Goal: Task Accomplishment & Management: Complete application form

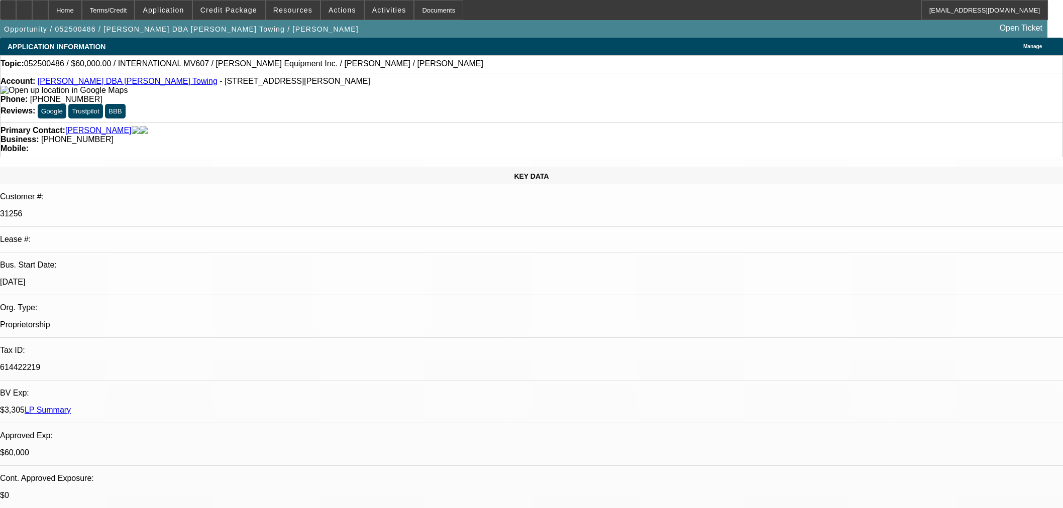
select select "0"
select select "2"
select select "0.1"
select select "4"
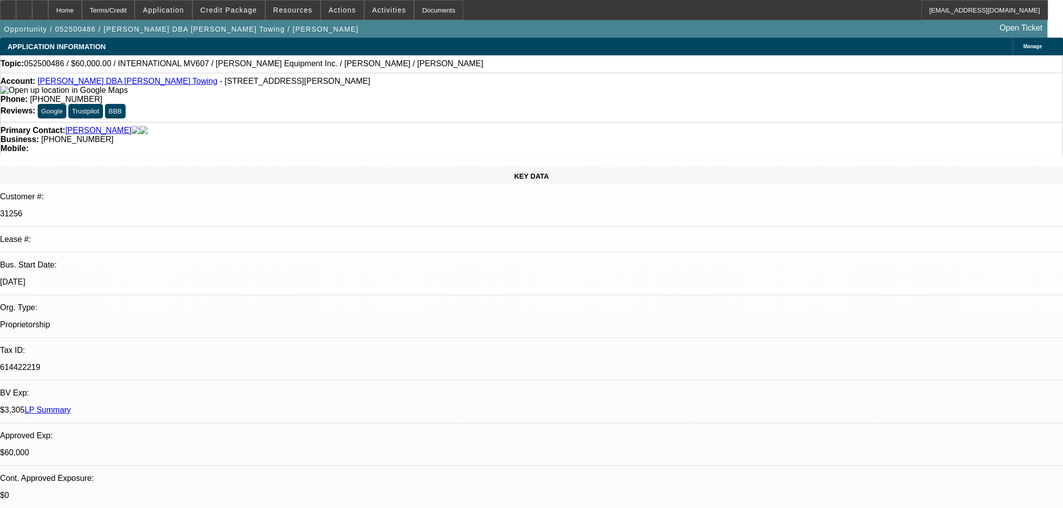
select select "0"
select select "2"
select select "0.1"
select select "4"
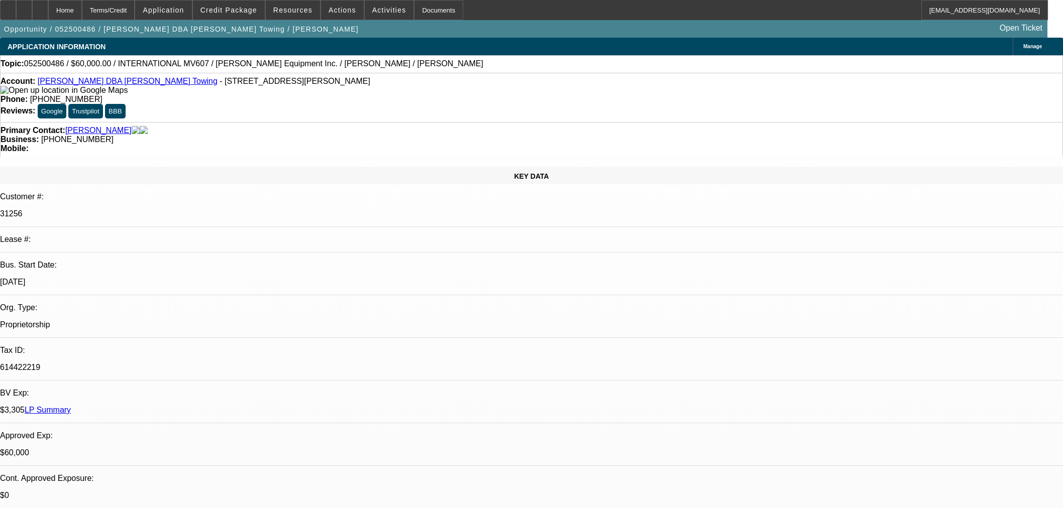
select select "0"
select select "2"
select select "0.1"
select select "4"
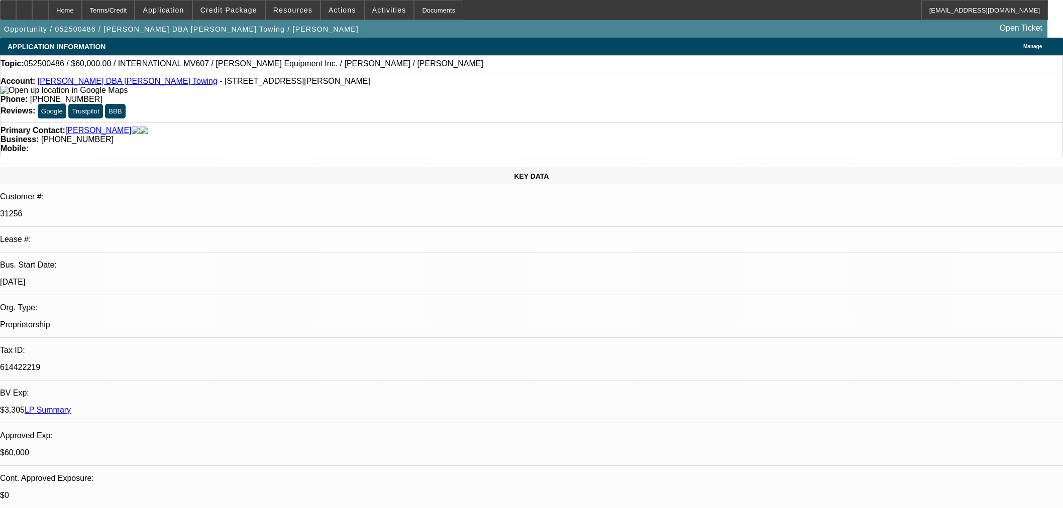
select select "0"
select select "3"
select select "0.1"
select select "4"
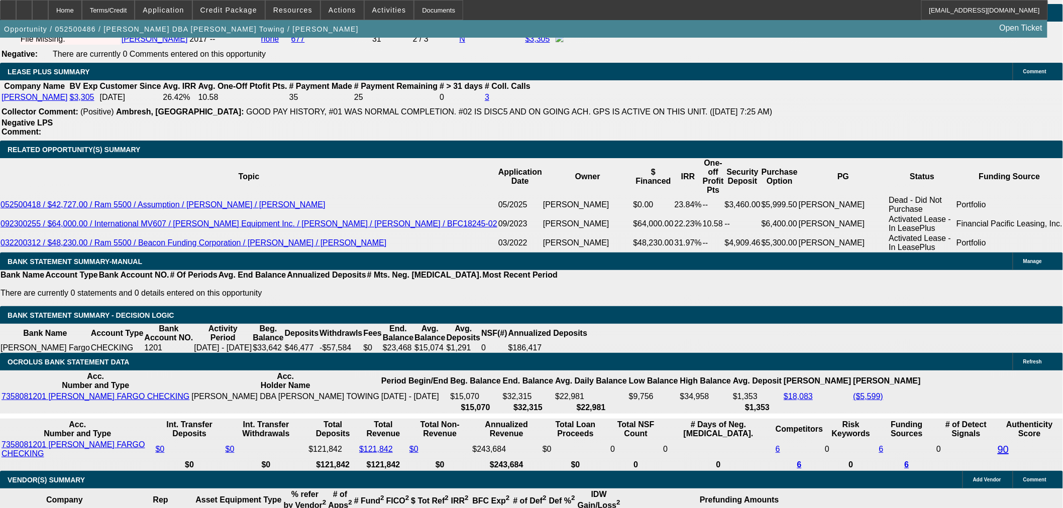
scroll to position [1451, 0]
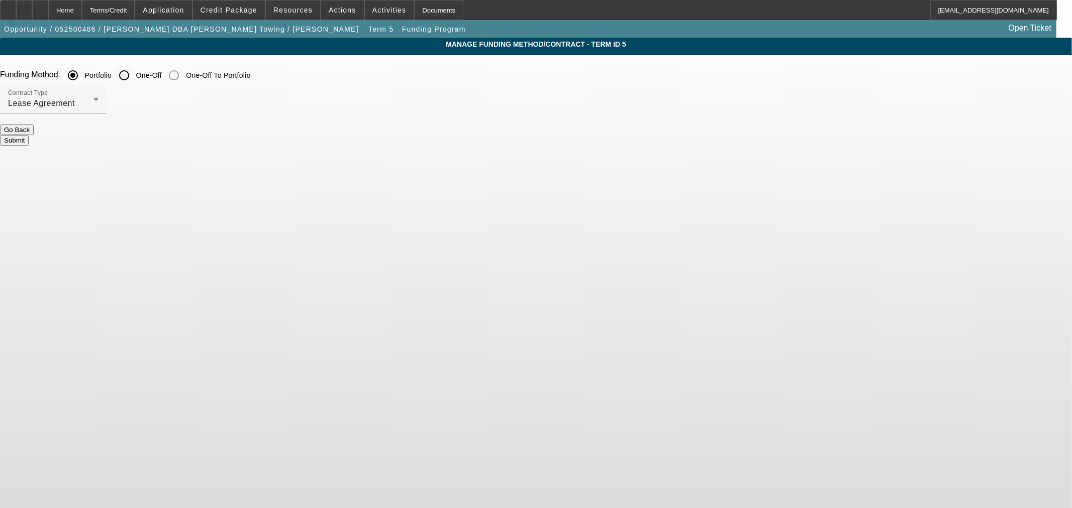
drag, startPoint x: 374, startPoint y: 78, endPoint x: 374, endPoint y: 83, distance: 5.0
click at [134, 77] on input "One-Off" at bounding box center [124, 75] width 20 height 20
radio input "true"
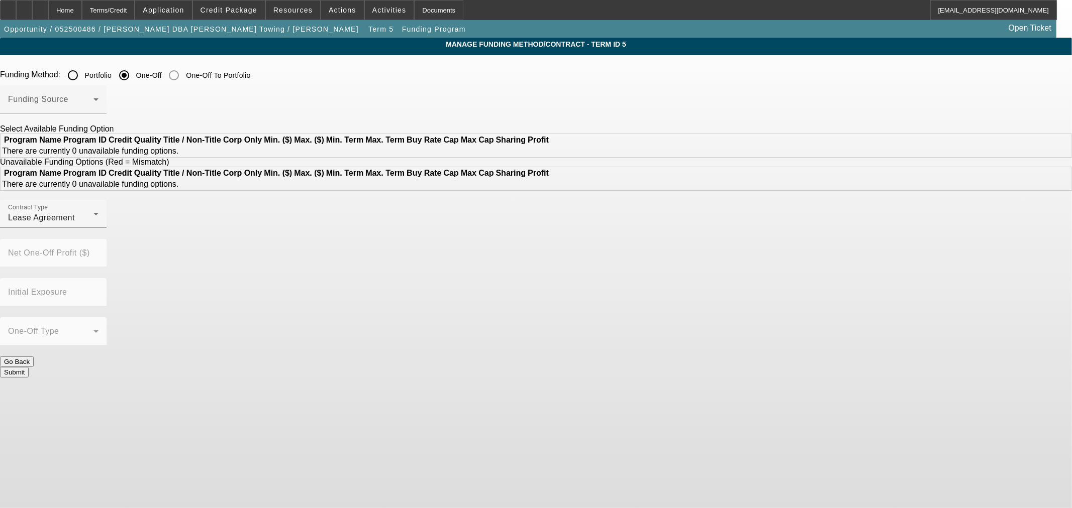
click at [93, 104] on span at bounding box center [50, 103] width 85 height 12
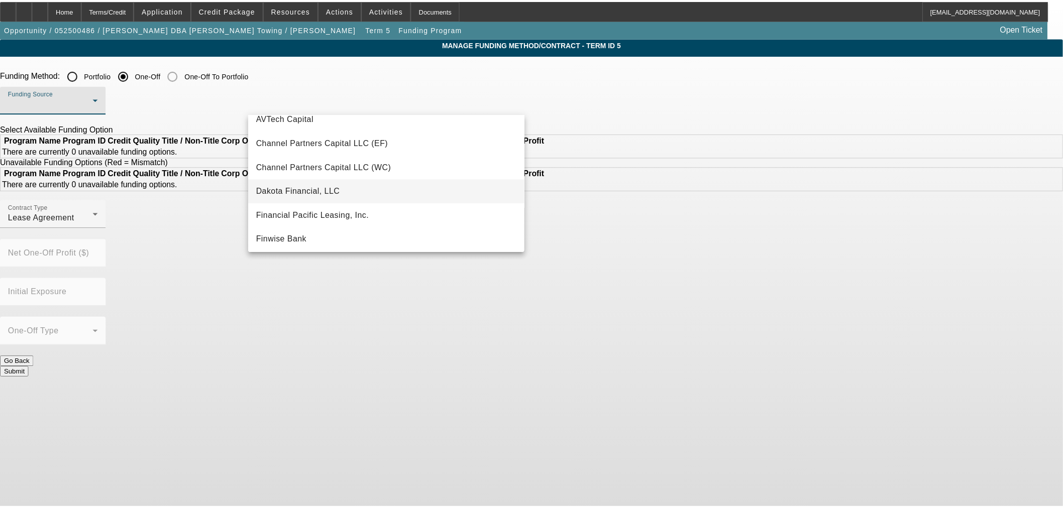
scroll to position [61, 0]
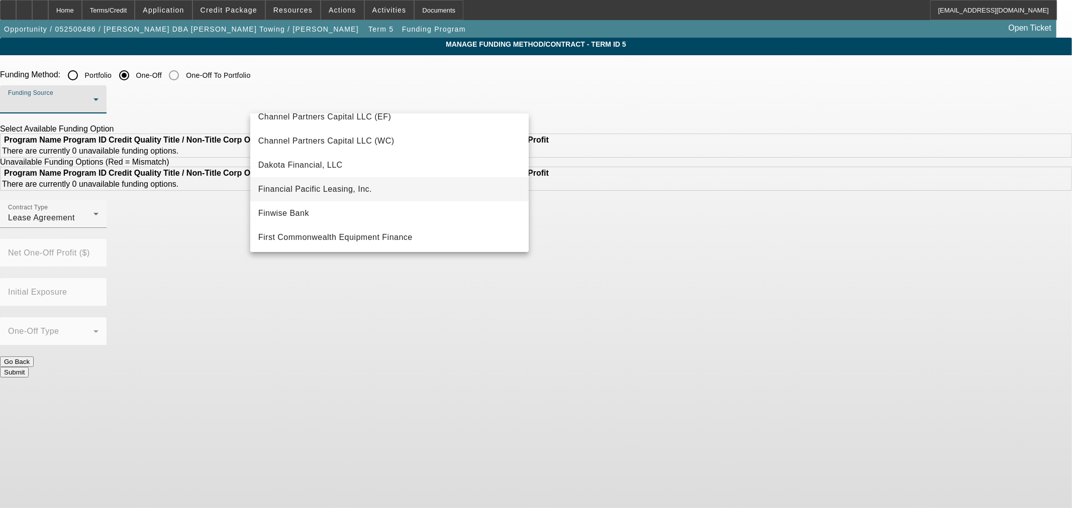
click at [340, 179] on mat-option "Financial Pacific Leasing, Inc." at bounding box center [389, 189] width 278 height 24
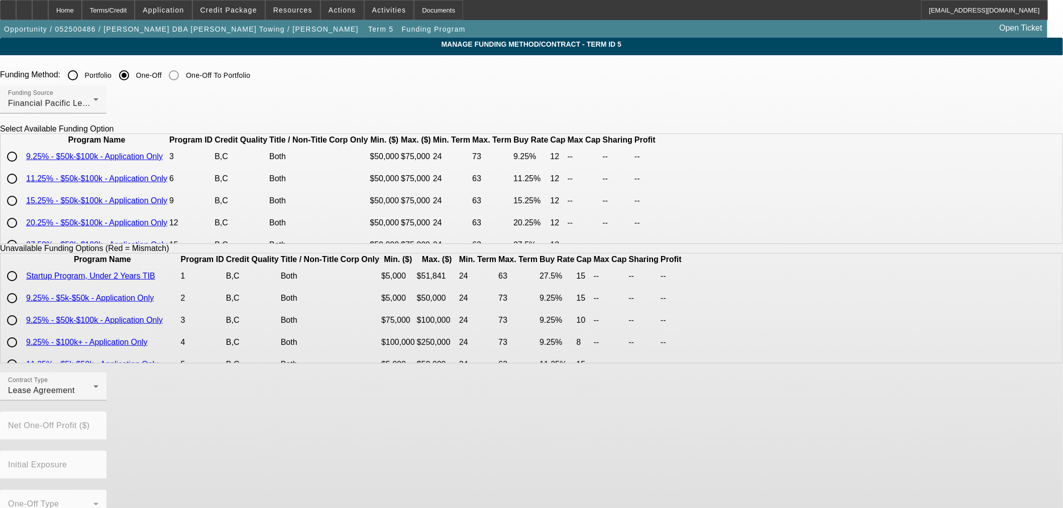
click at [22, 167] on input "radio" at bounding box center [12, 157] width 20 height 20
radio input "true"
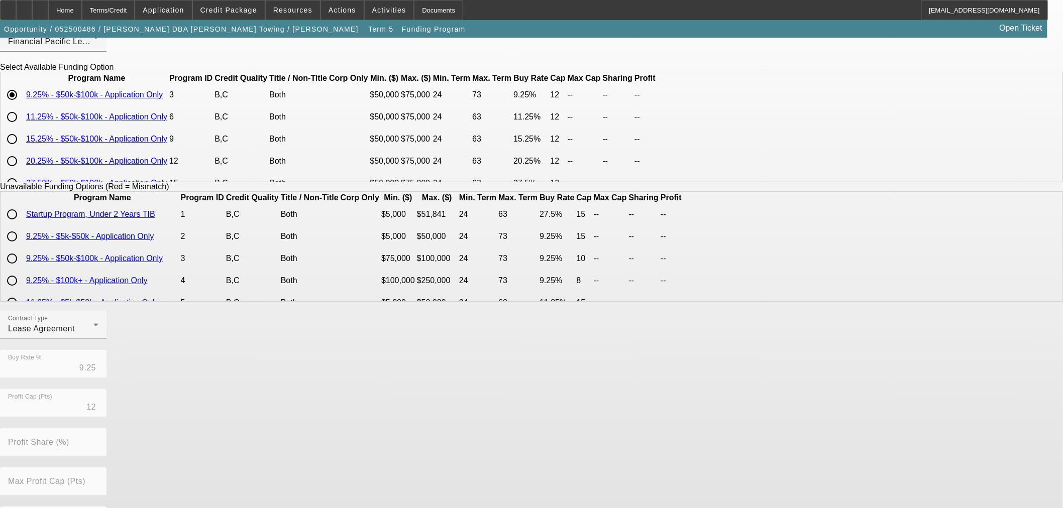
scroll to position [171, 0]
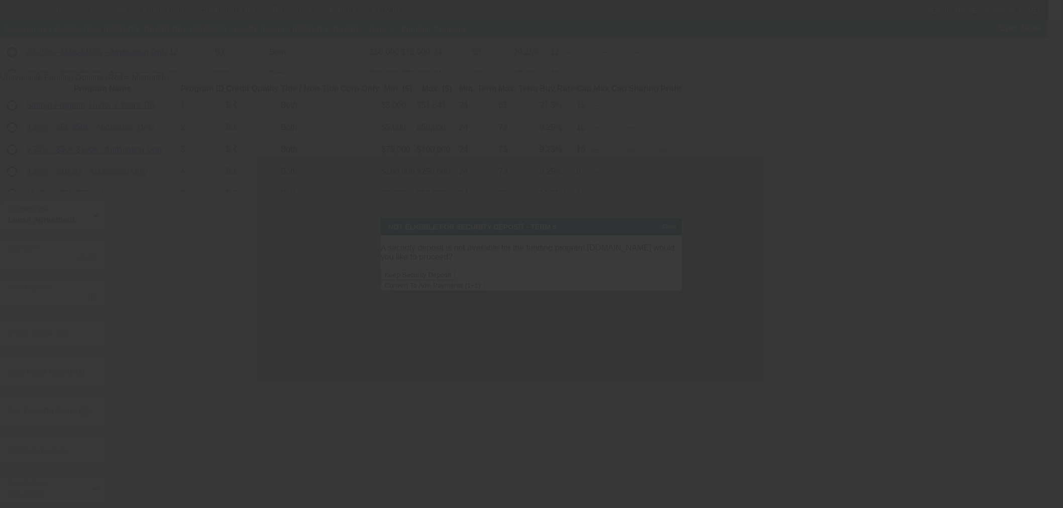
scroll to position [0, 0]
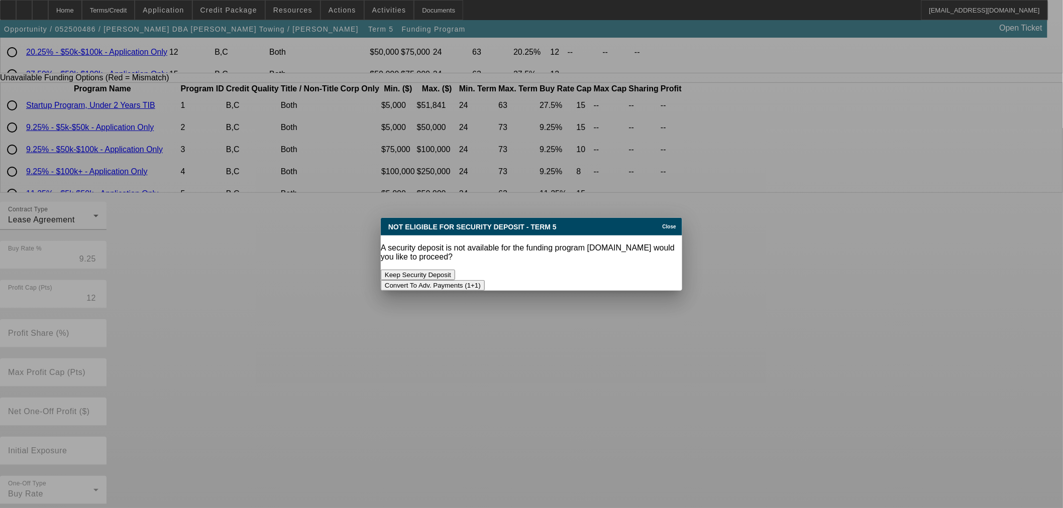
click at [485, 280] on button "Convert To Adv. Payments (1+1)" at bounding box center [433, 285] width 104 height 11
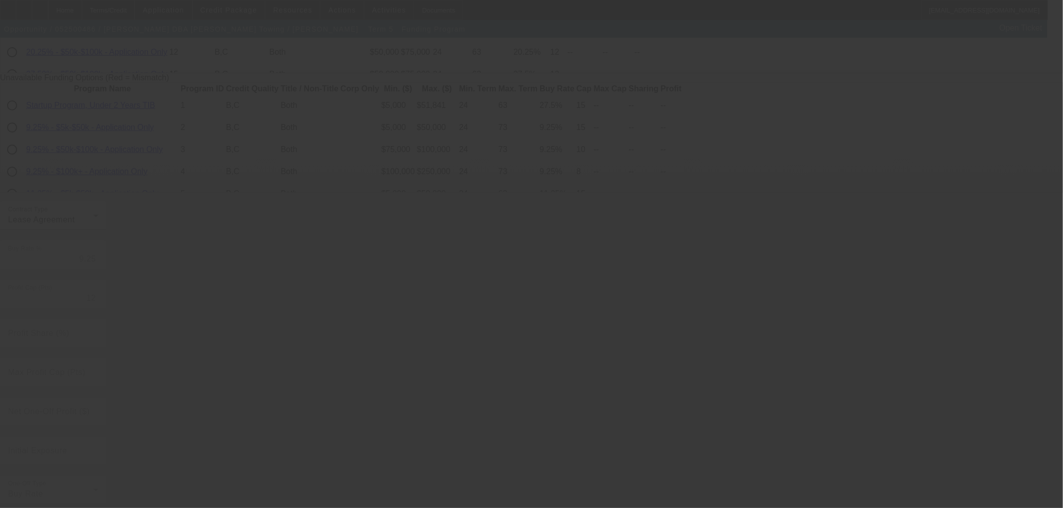
radio input "true"
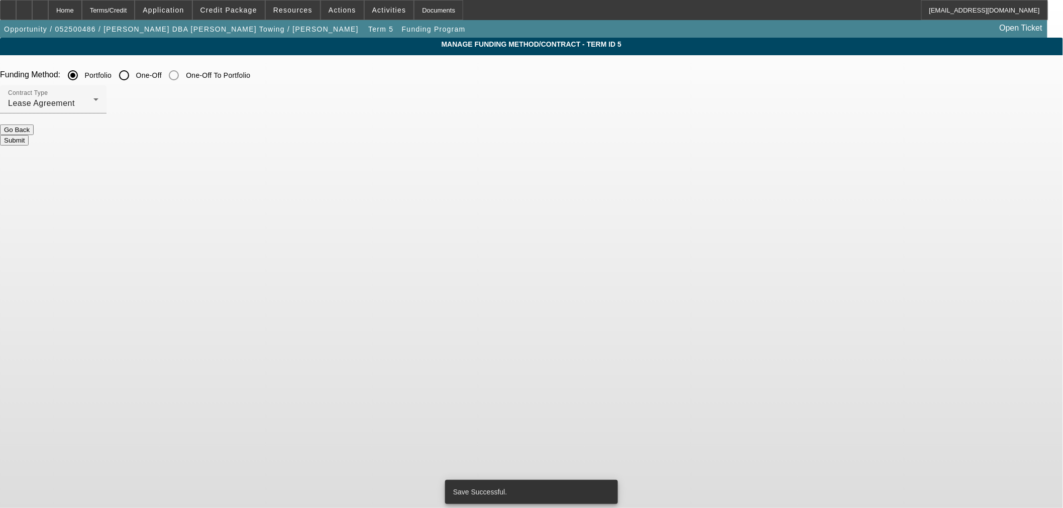
scroll to position [0, 0]
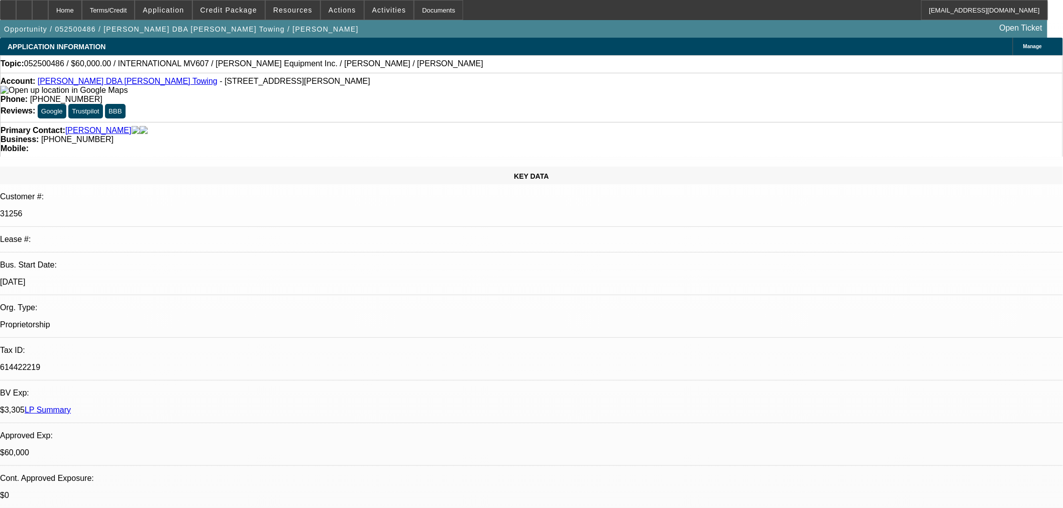
select select "0"
select select "0.1"
select select "4"
select select "0"
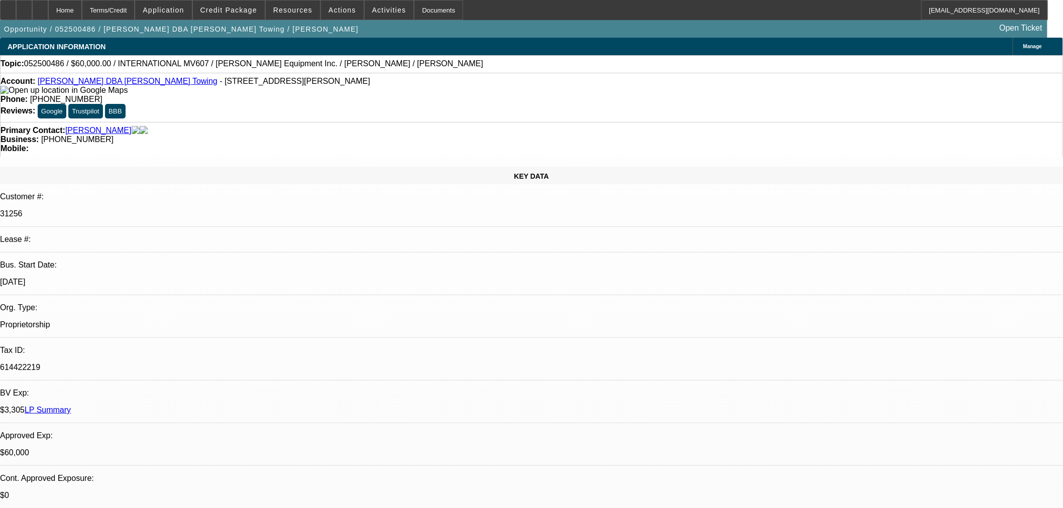
select select "2"
select select "0.1"
select select "4"
select select "0"
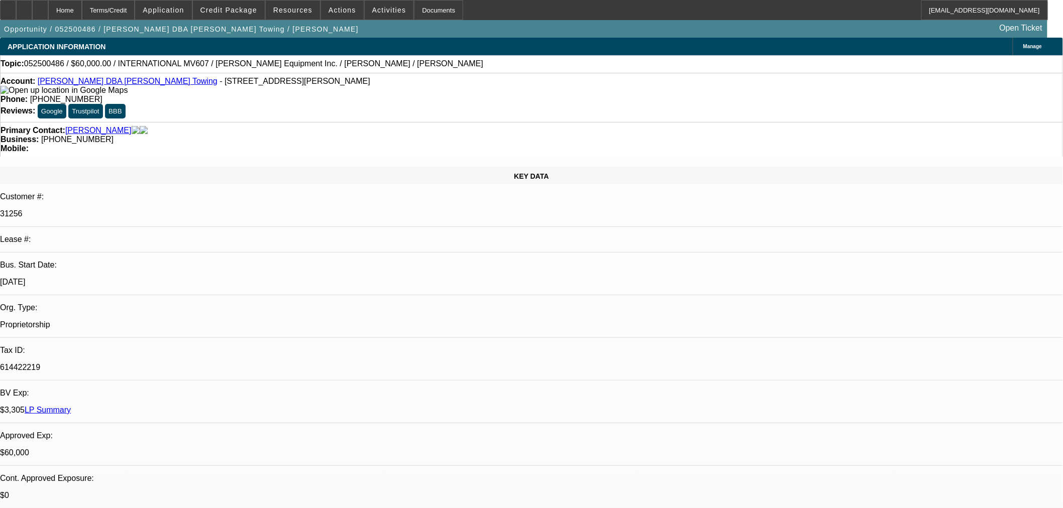
select select "2"
select select "0.1"
select select "4"
select select "0"
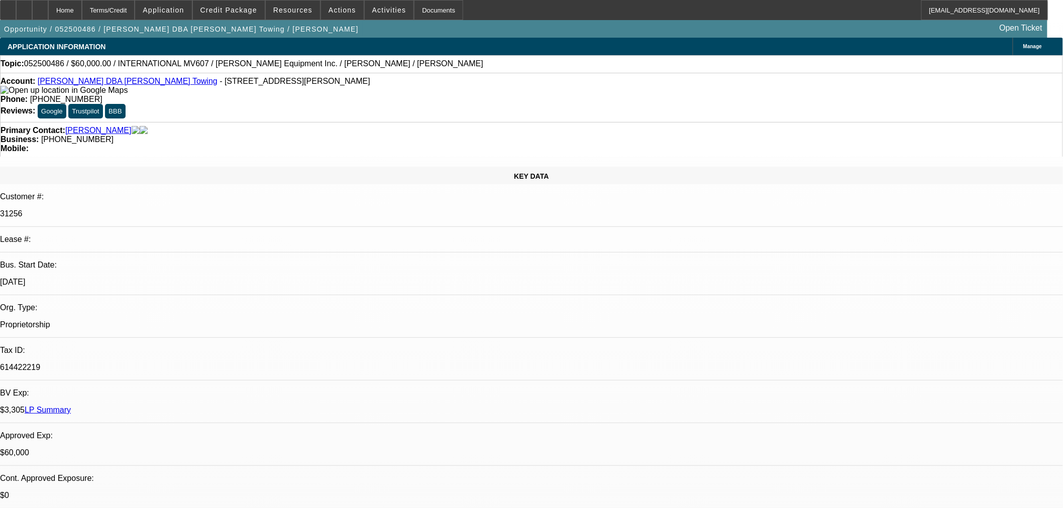
select select "0"
select select "3"
select select "0.1"
select select "4"
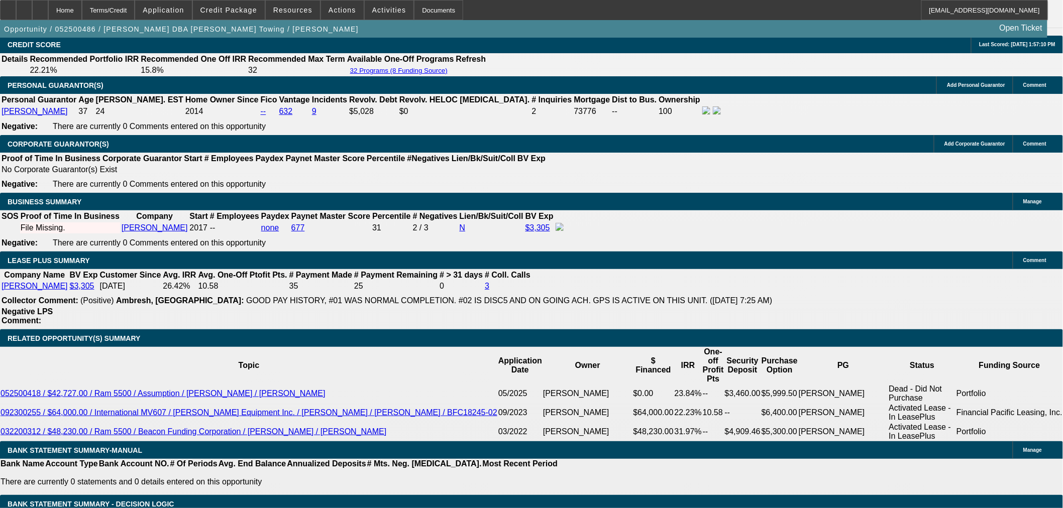
scroll to position [1619, 0]
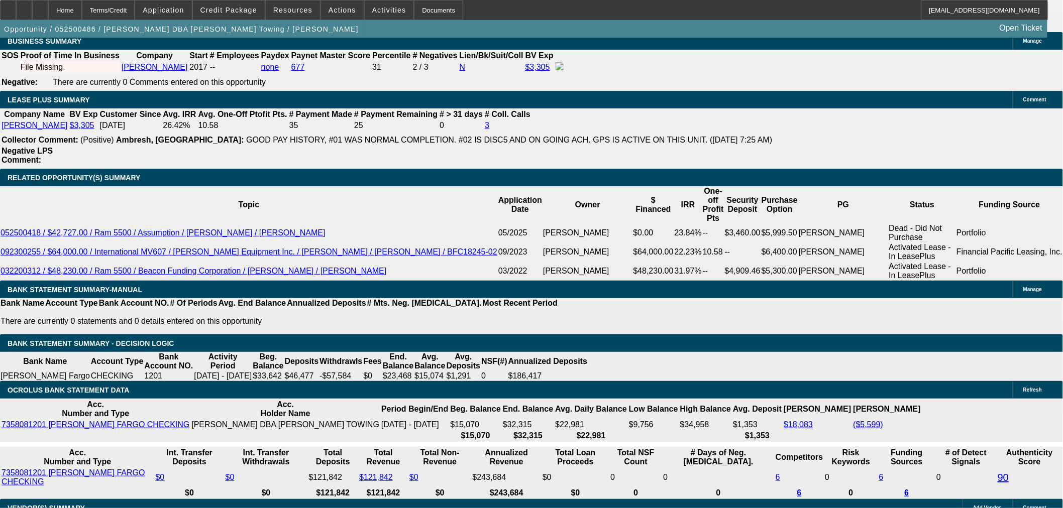
drag, startPoint x: 196, startPoint y: 109, endPoint x: 525, endPoint y: 97, distance: 328.3
type input "$0.00"
type input "UNKNOWN"
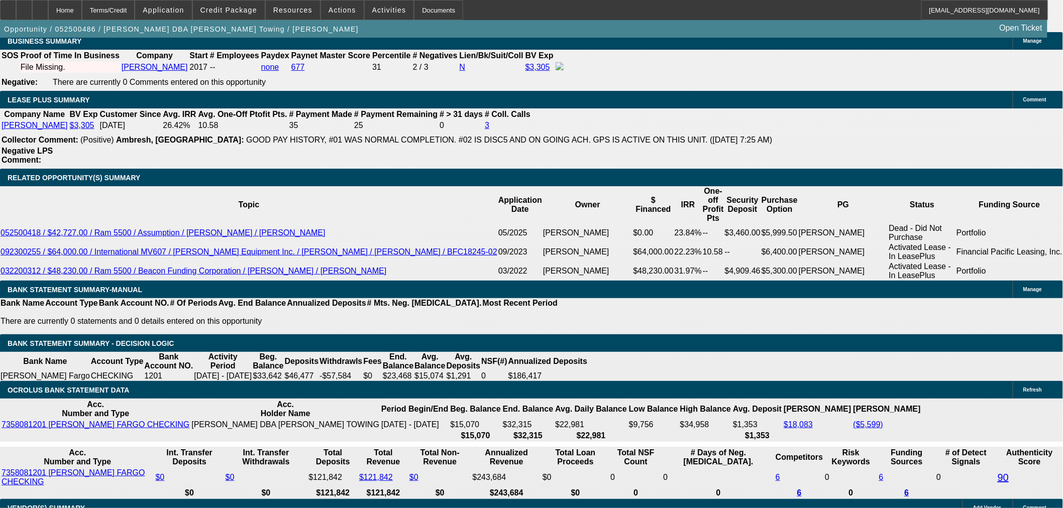
type input "$2,291.24"
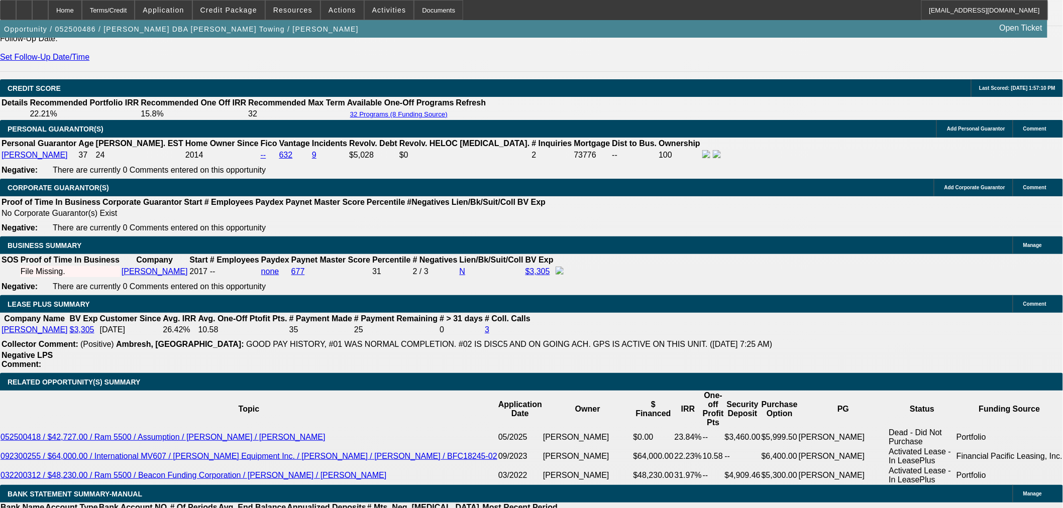
scroll to position [1284, 0]
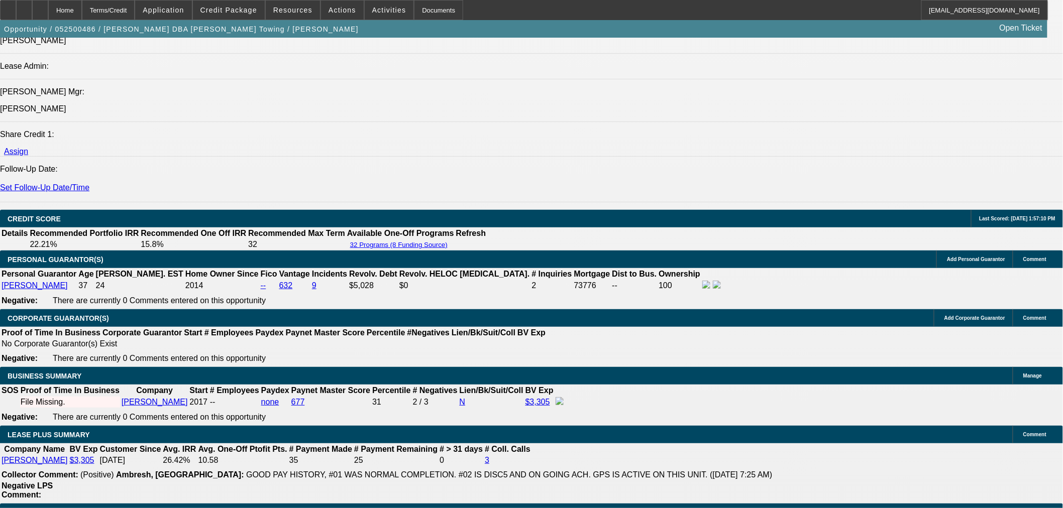
drag, startPoint x: 164, startPoint y: 258, endPoint x: 154, endPoint y: 268, distance: 13.9
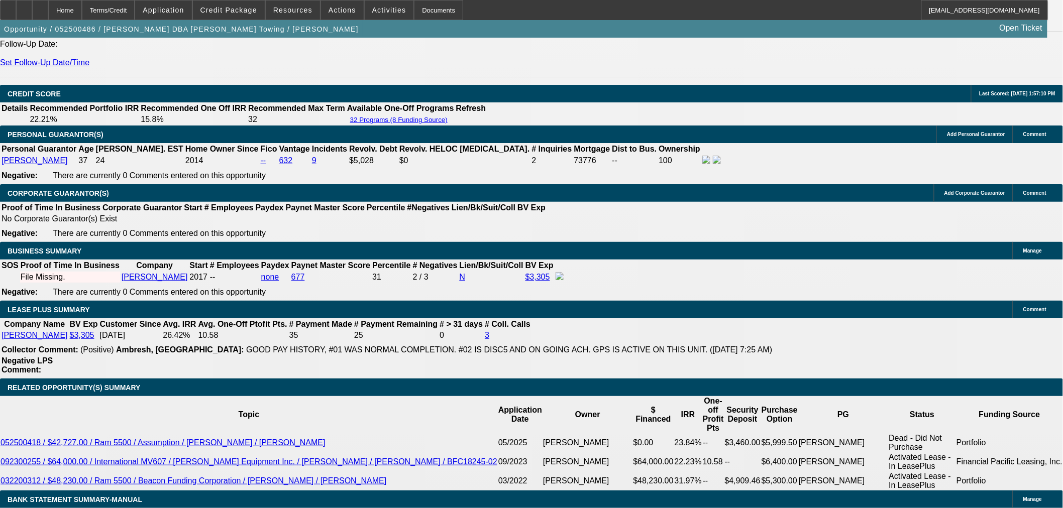
scroll to position [1507, 0]
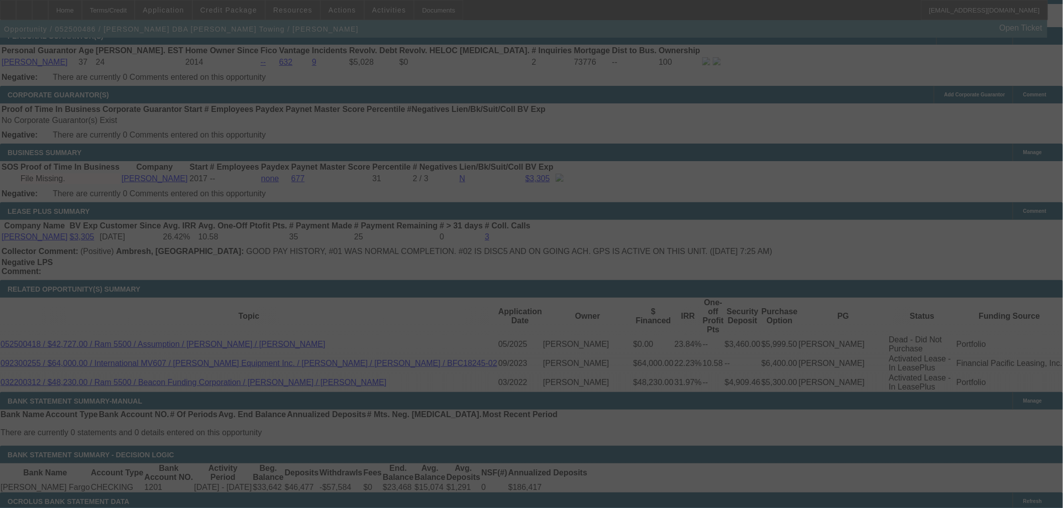
click at [207, 302] on div at bounding box center [531, 254] width 1063 height 508
select select "0"
select select "0.1"
select select "4"
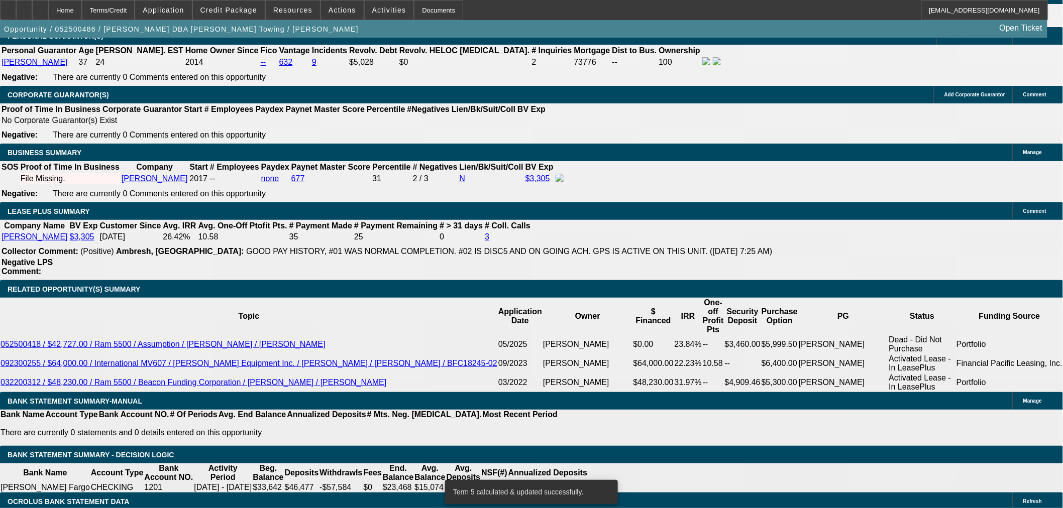
drag, startPoint x: 209, startPoint y: 302, endPoint x: 416, endPoint y: 272, distance: 209.6
type input "UNKNOWN"
type input "40"
type input "$2,113.34"
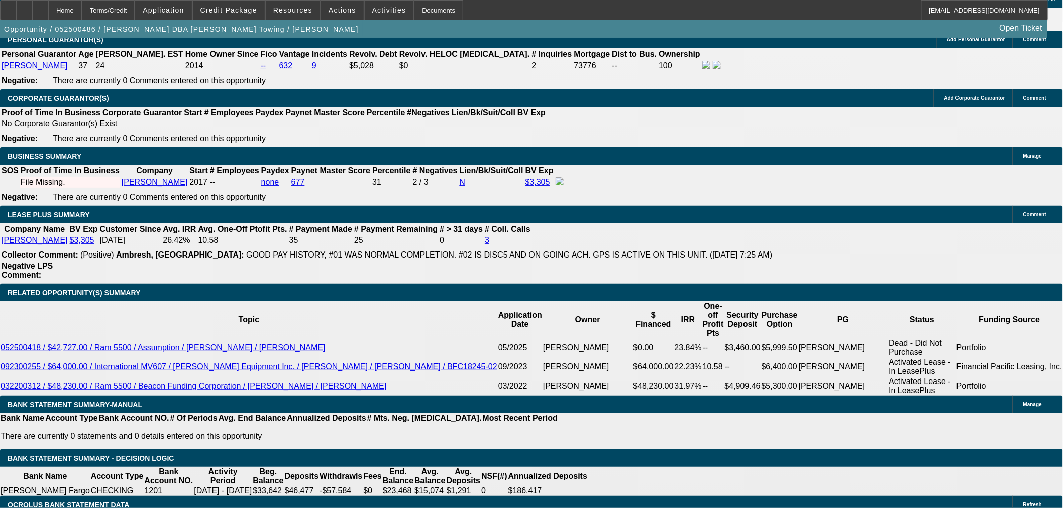
scroll to position [1451, 0]
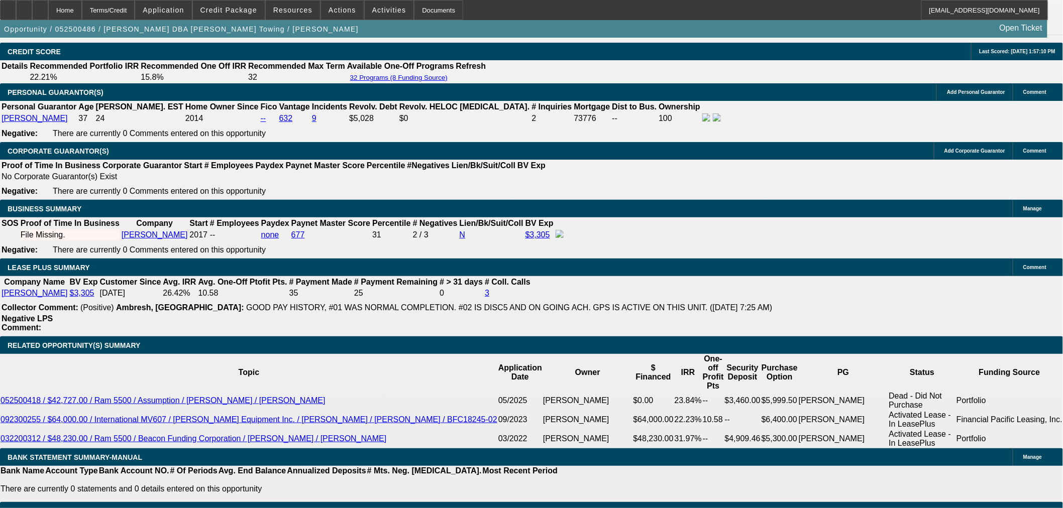
type input "40"
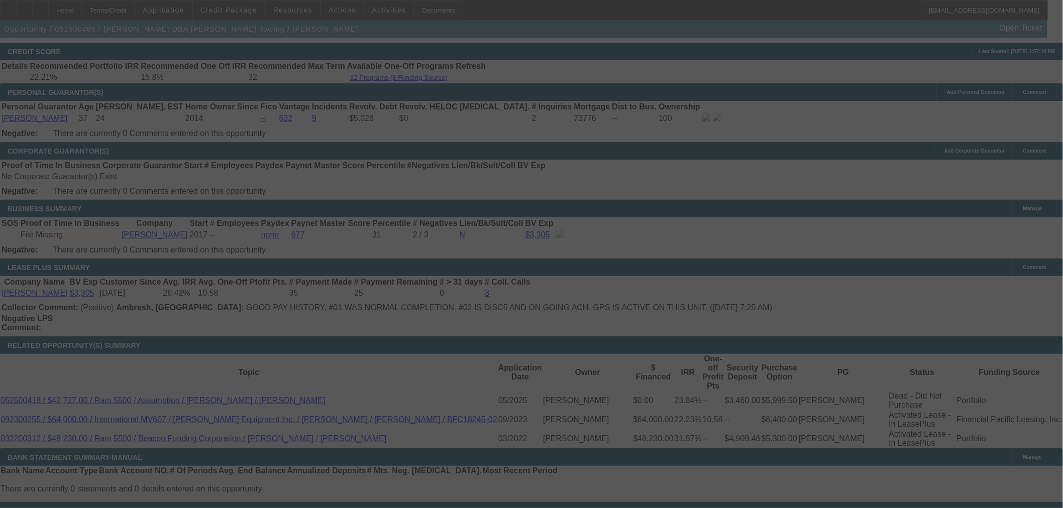
select select "0"
select select "0.1"
select select "4"
